Goal: Task Accomplishment & Management: Manage account settings

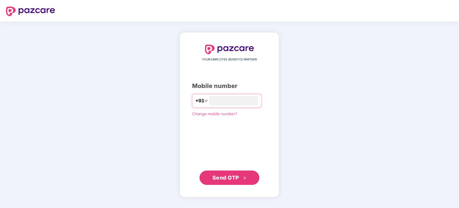
type input "**"
click at [219, 101] on input "**" at bounding box center [233, 101] width 49 height 10
type input "**********"
click at [234, 179] on span "Send OTP" at bounding box center [225, 177] width 27 height 6
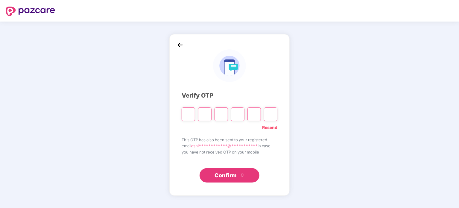
type input "*"
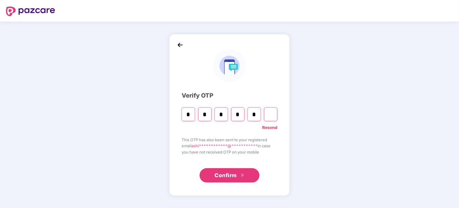
type input "*"
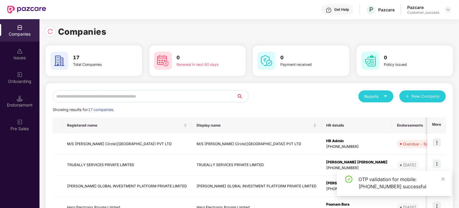
click at [172, 99] on input "text" at bounding box center [145, 96] width 184 height 12
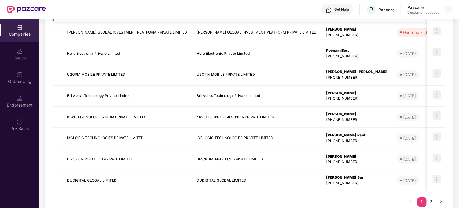
scroll to position [170, 0]
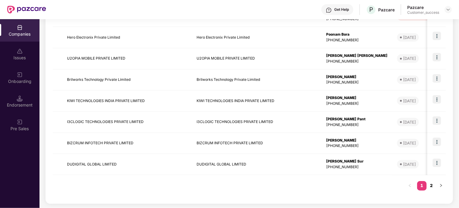
click at [432, 186] on link "2" at bounding box center [432, 185] width 10 height 9
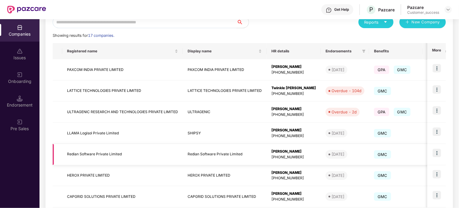
scroll to position [106, 0]
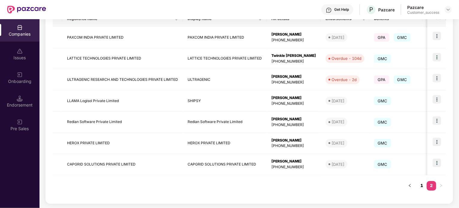
click at [423, 188] on link "1" at bounding box center [422, 185] width 10 height 9
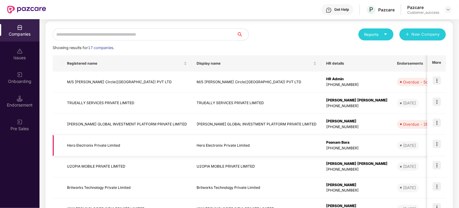
scroll to position [61, 0]
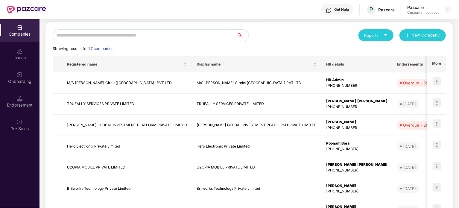
click at [217, 37] on input "text" at bounding box center [145, 35] width 184 height 12
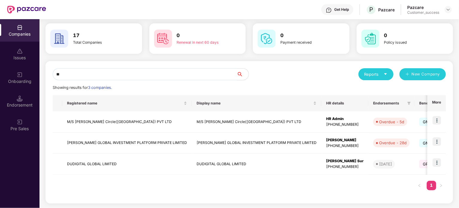
type input "*"
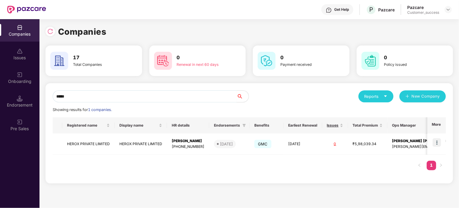
scroll to position [0, 0]
type input "*****"
click at [440, 141] on img at bounding box center [437, 142] width 8 height 8
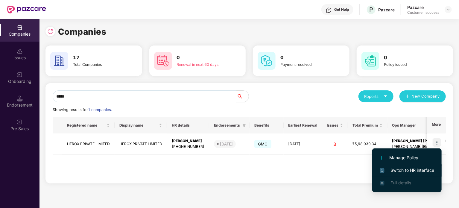
click at [416, 170] on span "Switch to HR interface" at bounding box center [407, 170] width 54 height 7
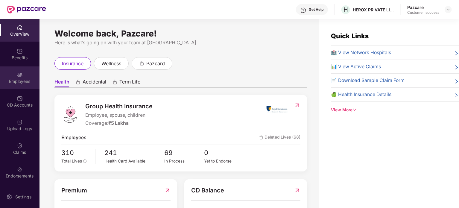
click at [19, 72] on img at bounding box center [20, 75] width 6 height 6
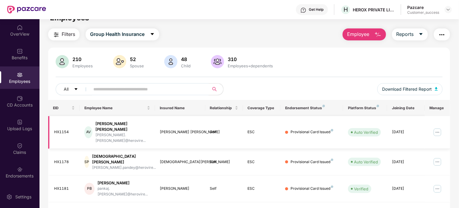
scroll to position [12, 0]
click at [185, 88] on input "text" at bounding box center [146, 88] width 107 height 9
click at [27, 57] on div "Benefits" at bounding box center [19, 58] width 39 height 6
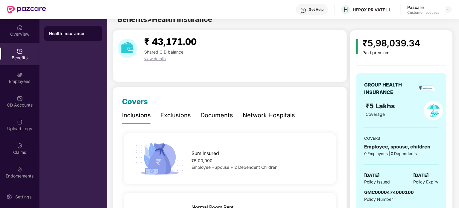
scroll to position [12, 0]
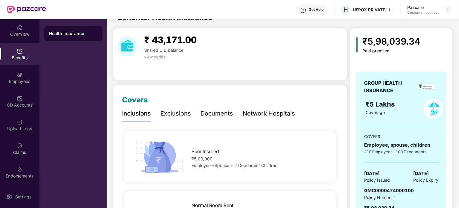
click at [225, 111] on div "Documents" at bounding box center [216, 113] width 33 height 9
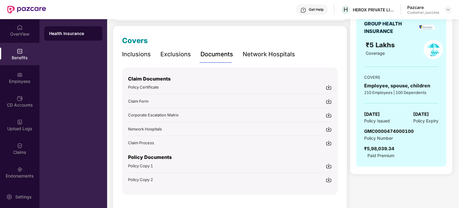
scroll to position [72, 0]
click at [329, 164] on img at bounding box center [329, 165] width 6 height 6
click at [450, 10] on img at bounding box center [448, 9] width 5 height 5
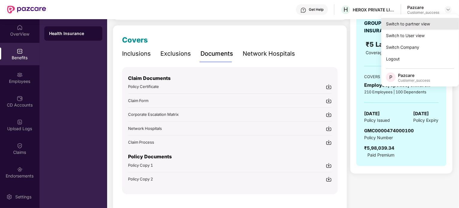
click at [437, 25] on div "Switch to partner view" at bounding box center [420, 24] width 78 height 12
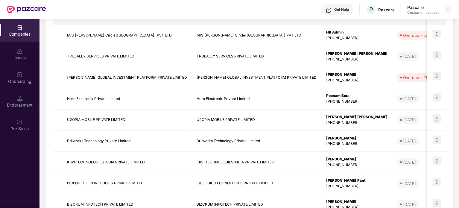
scroll to position [170, 0]
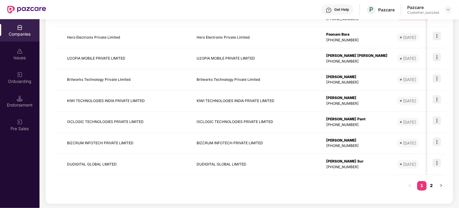
click at [432, 185] on link "2" at bounding box center [432, 185] width 10 height 9
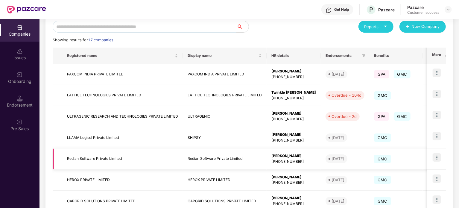
scroll to position [69, 0]
click at [169, 26] on input "text" at bounding box center [145, 27] width 184 height 12
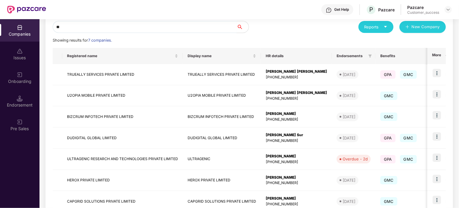
scroll to position [0, 0]
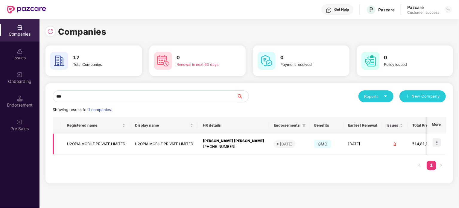
type input "***"
click at [436, 145] on img at bounding box center [437, 142] width 8 height 8
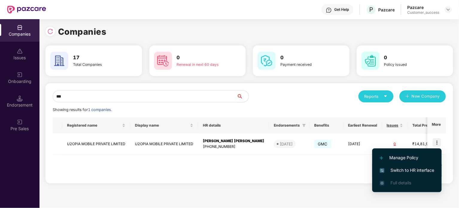
click at [401, 171] on span "Switch to HR interface" at bounding box center [407, 170] width 54 height 7
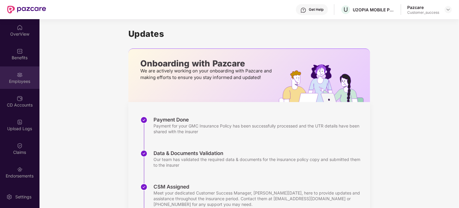
click at [11, 79] on div "Employees" at bounding box center [19, 81] width 39 height 6
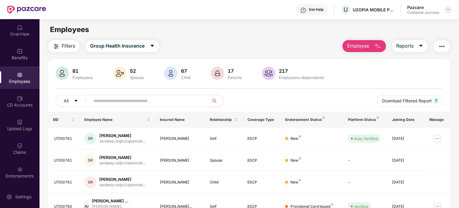
click at [448, 12] on div at bounding box center [448, 9] width 7 height 7
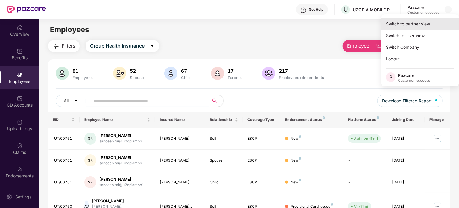
click at [413, 28] on div "Switch to partner view" at bounding box center [420, 24] width 78 height 12
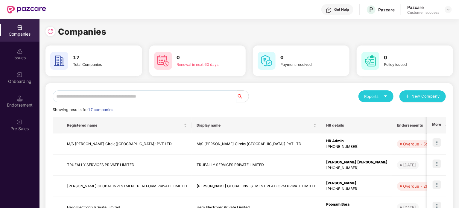
click at [110, 100] on input "text" at bounding box center [145, 96] width 184 height 12
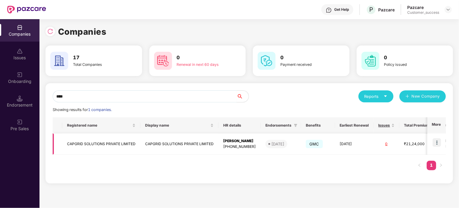
type input "****"
